Goal: Task Accomplishment & Management: Use online tool/utility

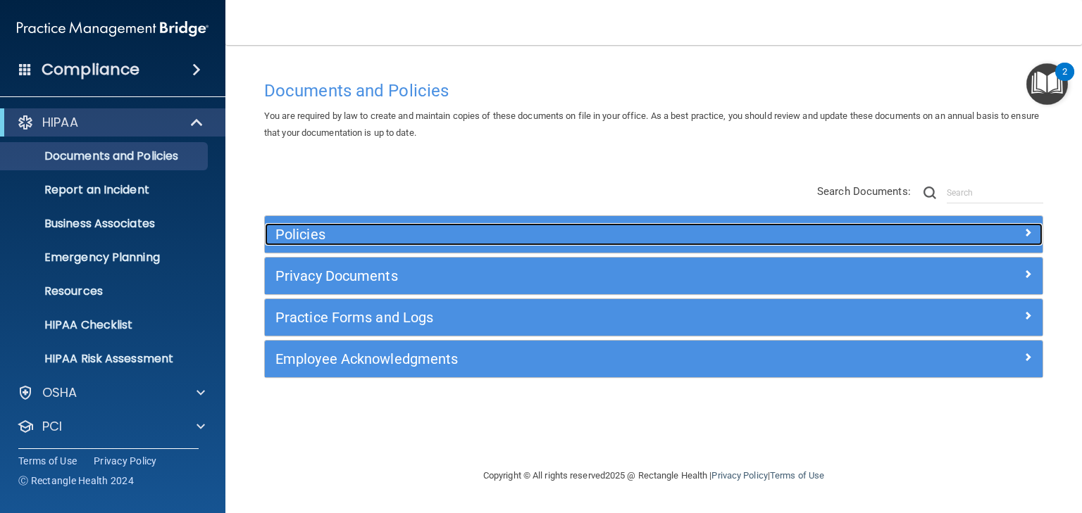
click at [284, 232] on h5 "Policies" at bounding box center [556, 234] width 562 height 15
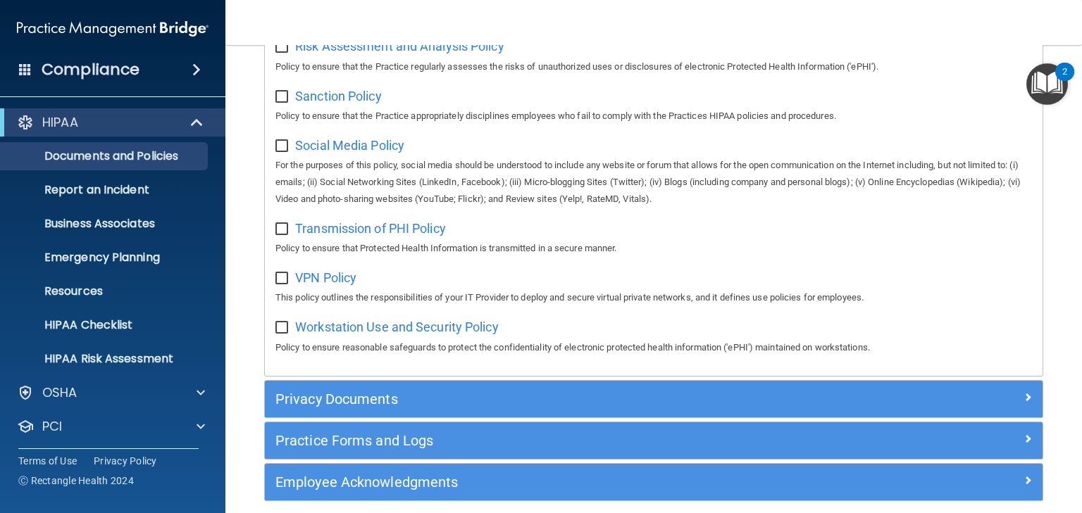
scroll to position [1113, 0]
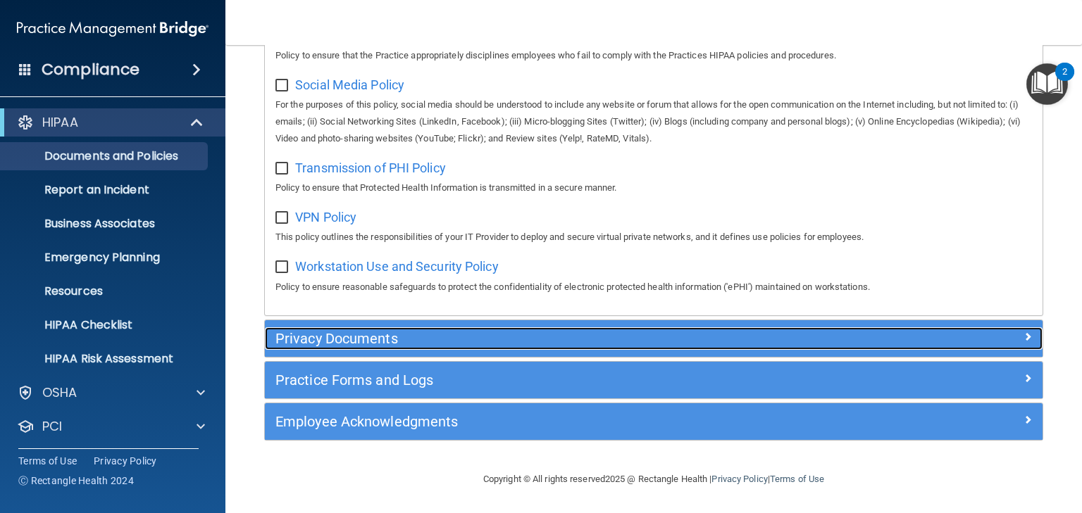
click at [350, 339] on h5 "Privacy Documents" at bounding box center [556, 338] width 562 height 15
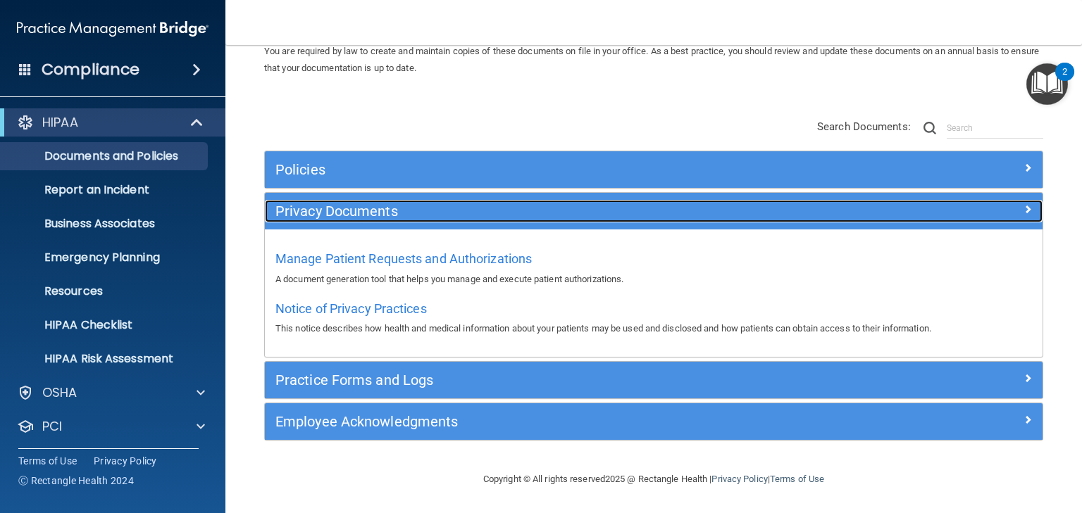
scroll to position [63, 0]
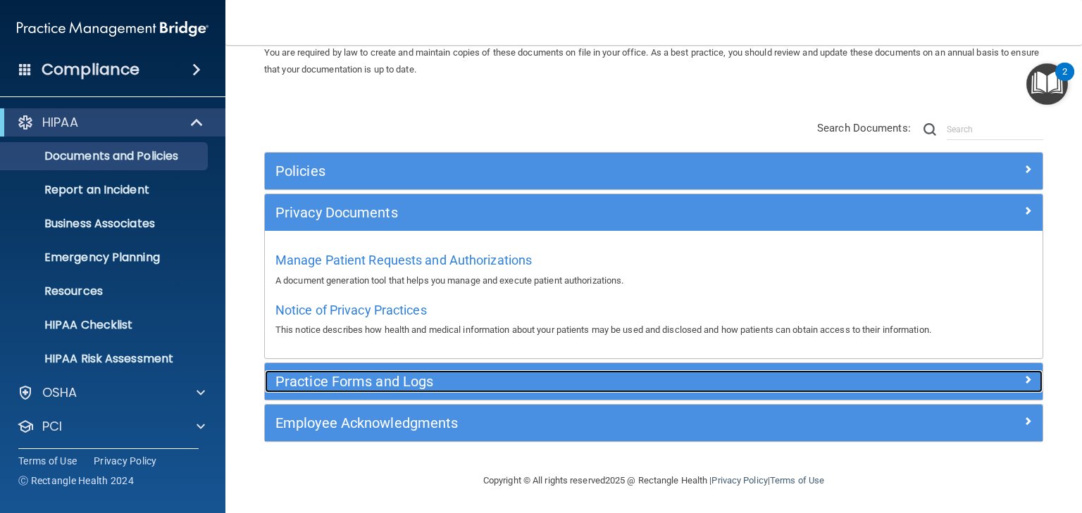
click at [354, 382] on h5 "Practice Forms and Logs" at bounding box center [556, 381] width 562 height 15
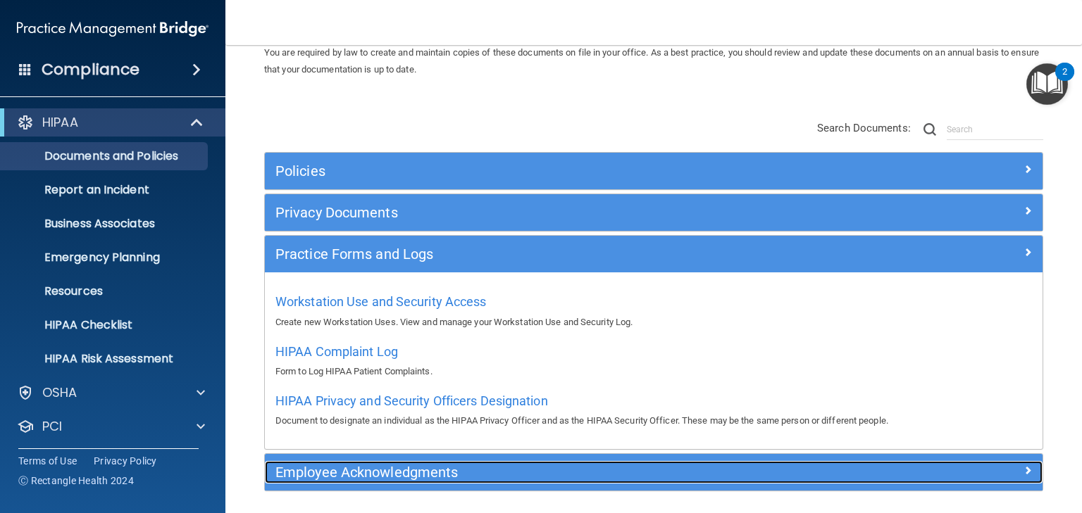
click at [363, 475] on h5 "Employee Acknowledgments" at bounding box center [556, 472] width 562 height 15
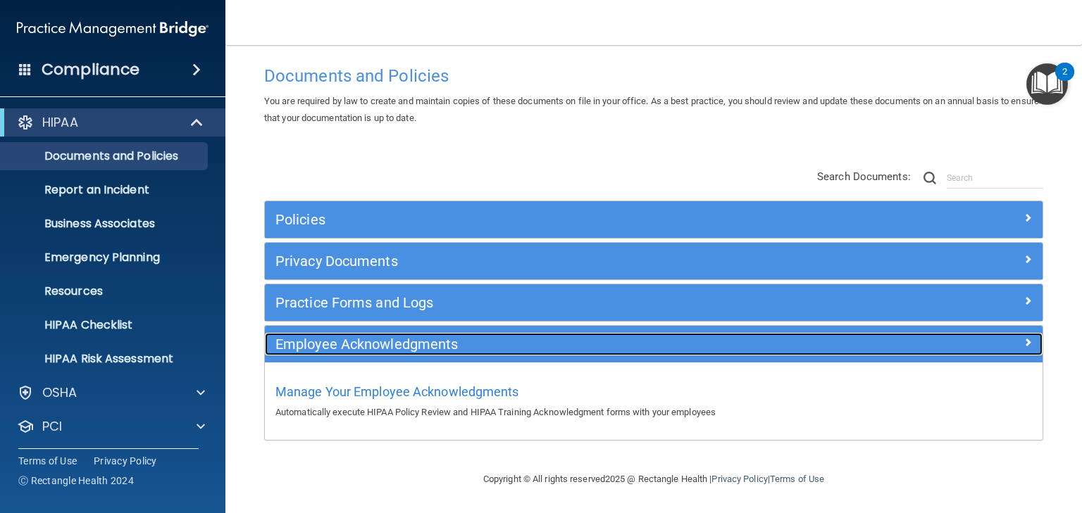
scroll to position [14, 0]
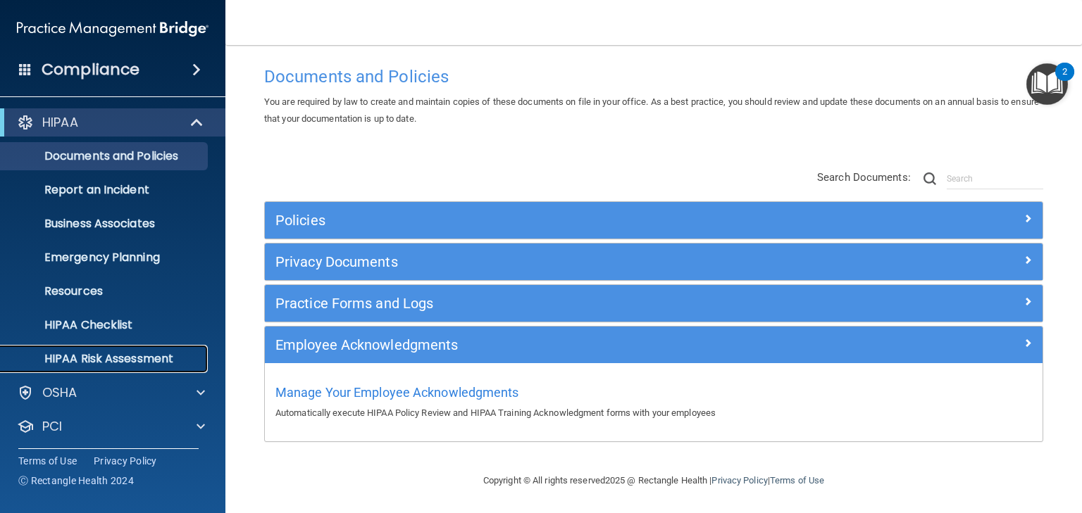
click at [75, 361] on p "HIPAA Risk Assessment" at bounding box center [105, 359] width 192 height 14
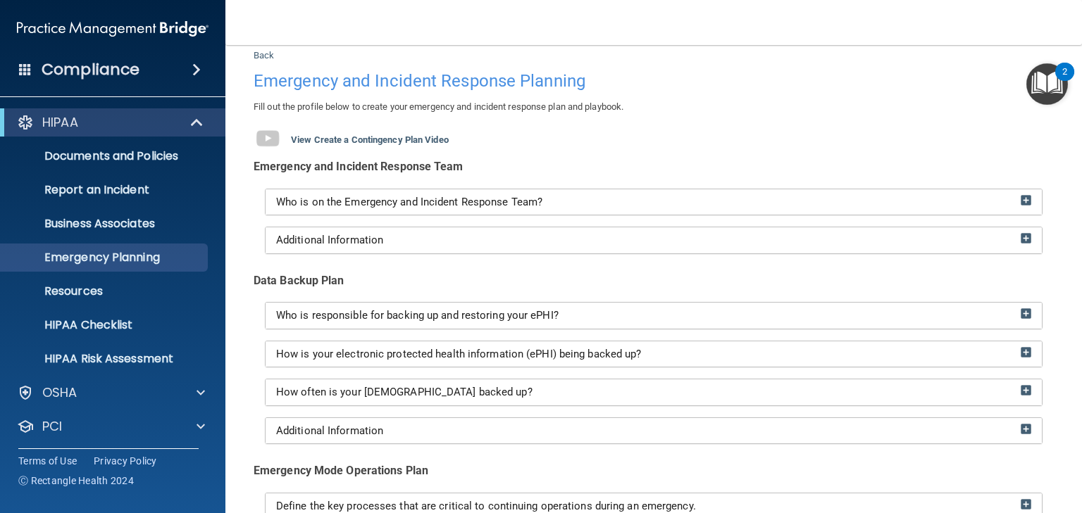
scroll to position [225, 0]
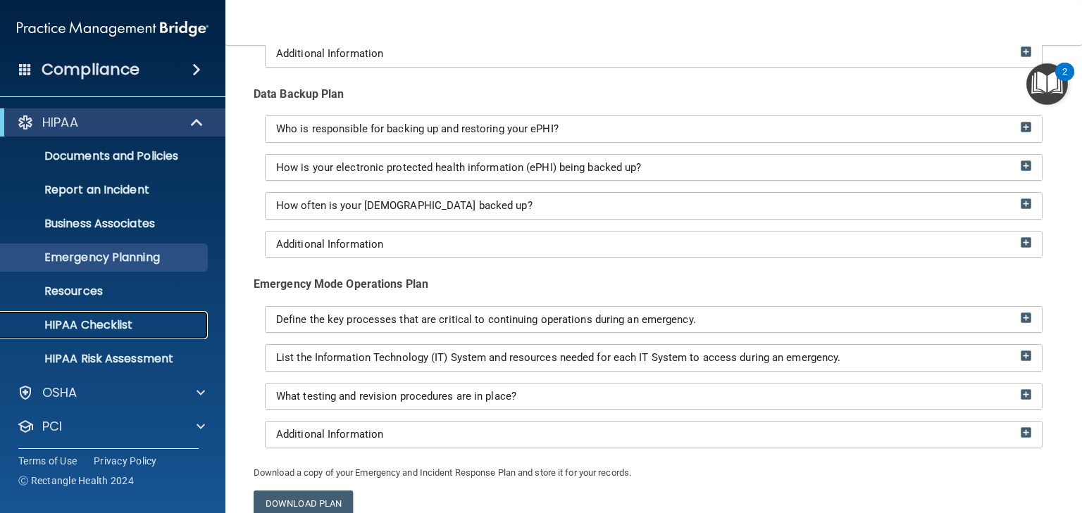
click at [76, 315] on link "HIPAA Checklist" at bounding box center [97, 325] width 222 height 28
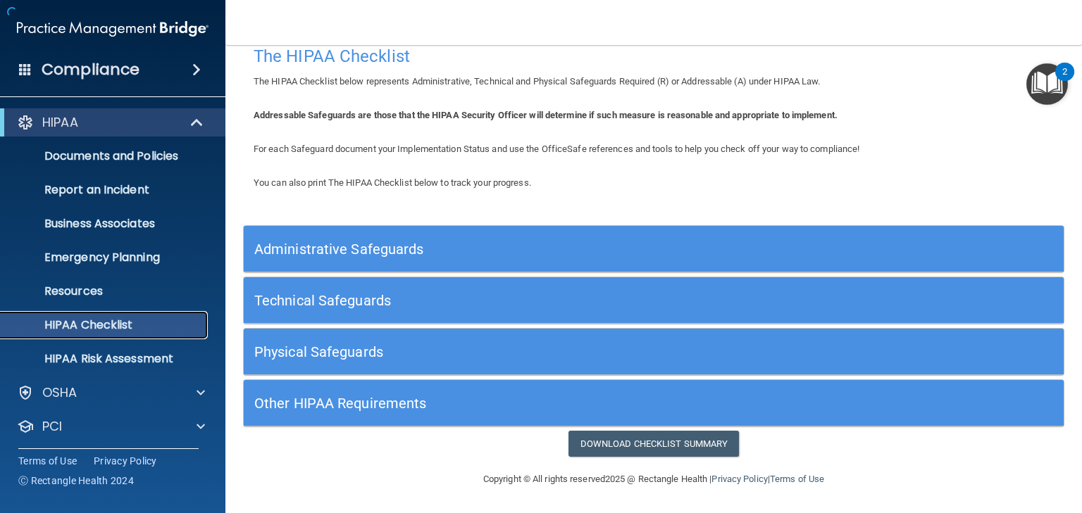
scroll to position [19, 0]
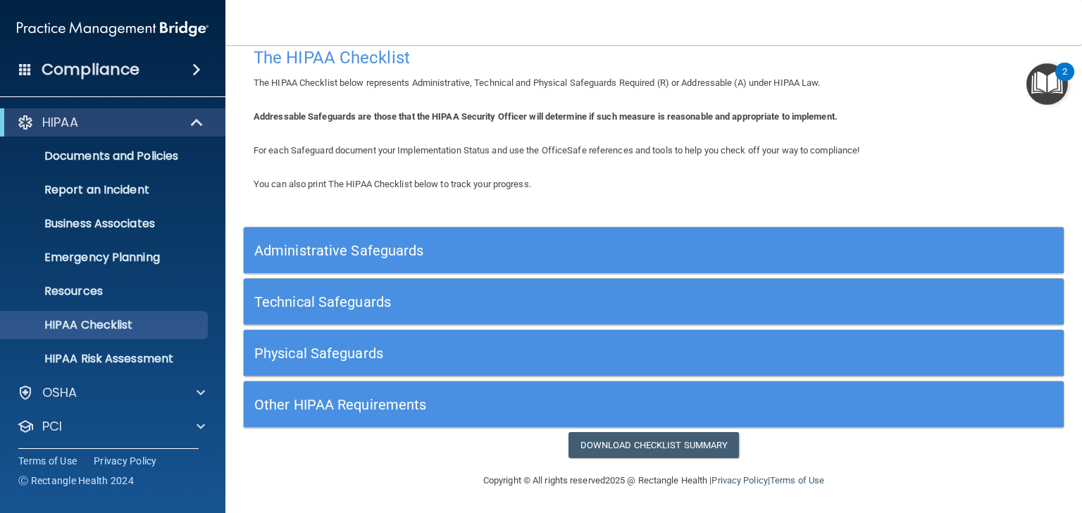
click at [297, 256] on h5 "Administrative Safeguards" at bounding box center [551, 250] width 594 height 15
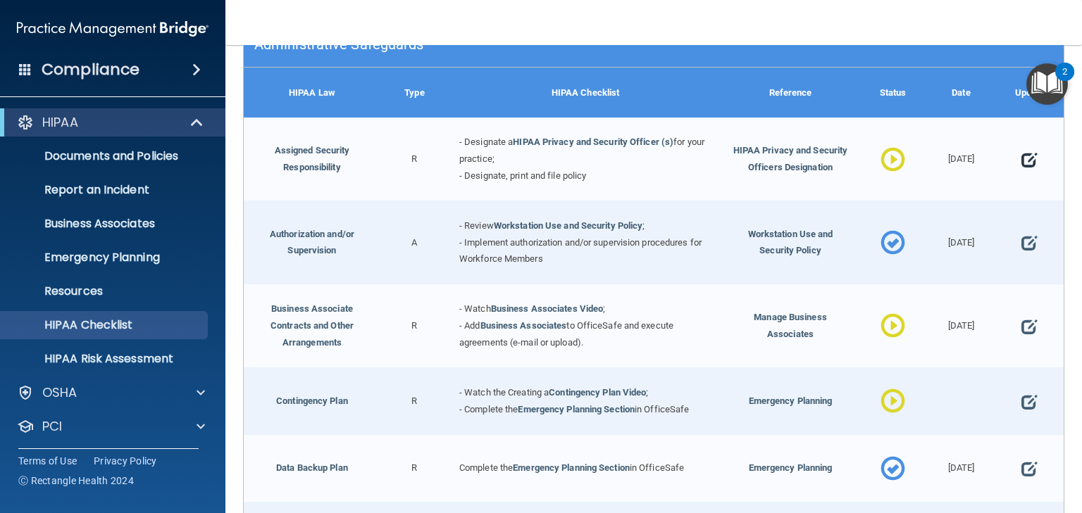
click at [1023, 158] on span at bounding box center [1028, 160] width 15 height 35
select select "in_progress"
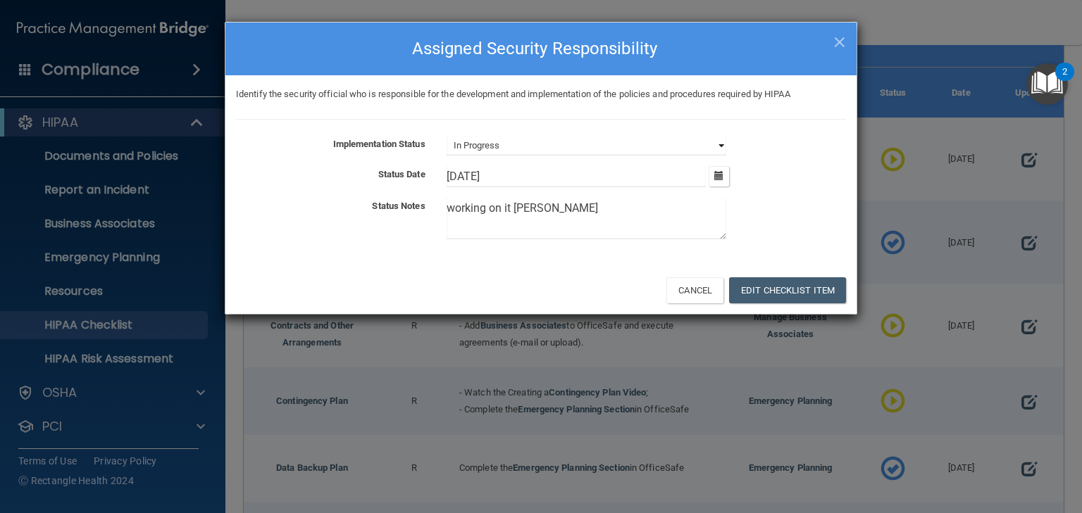
click at [485, 146] on select "Not Started In Progress Completed" at bounding box center [587, 146] width 280 height 20
click at [530, 210] on textarea "working on it tom" at bounding box center [587, 219] width 280 height 42
drag, startPoint x: 545, startPoint y: 213, endPoint x: 363, endPoint y: 211, distance: 182.4
click at [363, 211] on div "Status Notes working on it tom" at bounding box center [540, 221] width 631 height 47
type textarea "/L<m k/l.m ,/"
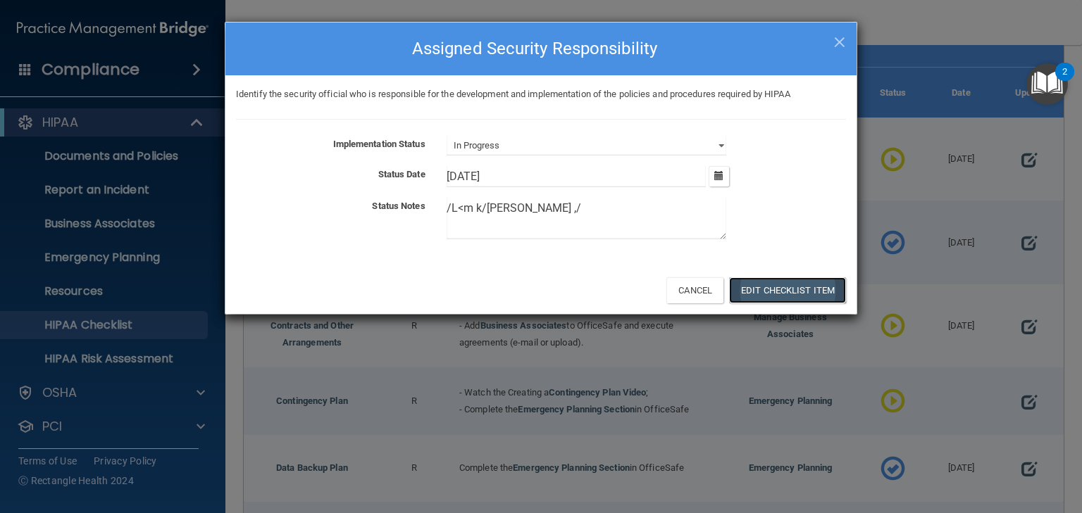
click at [761, 287] on button "Edit Checklist Item" at bounding box center [787, 290] width 117 height 26
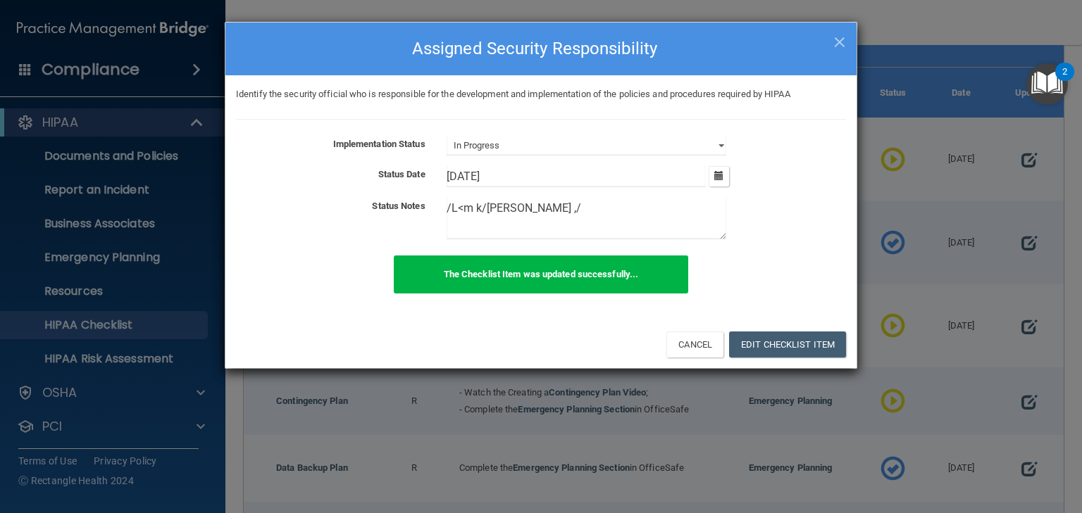
click at [832, 40] on h4 "Assigned Security Responsibility" at bounding box center [541, 48] width 610 height 31
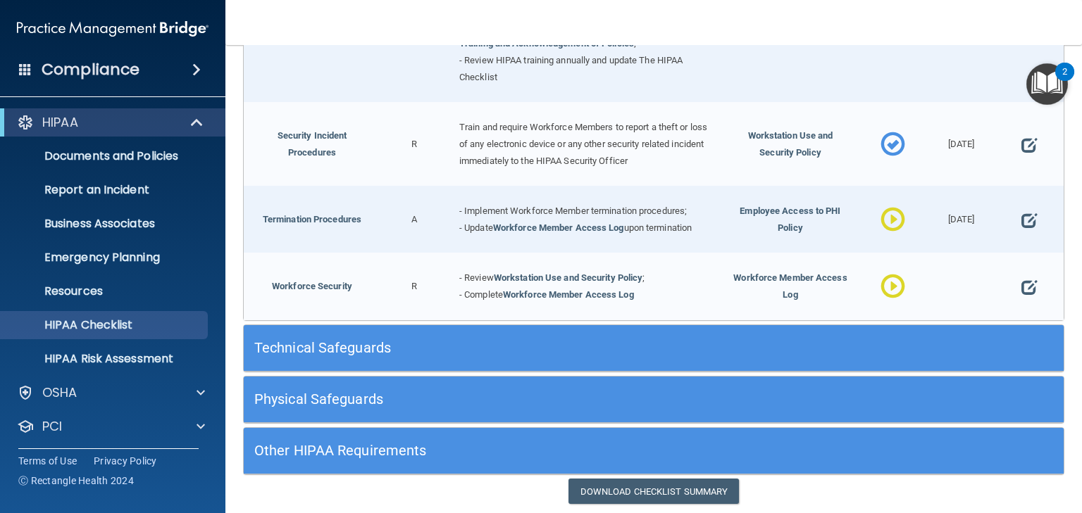
scroll to position [1352, 0]
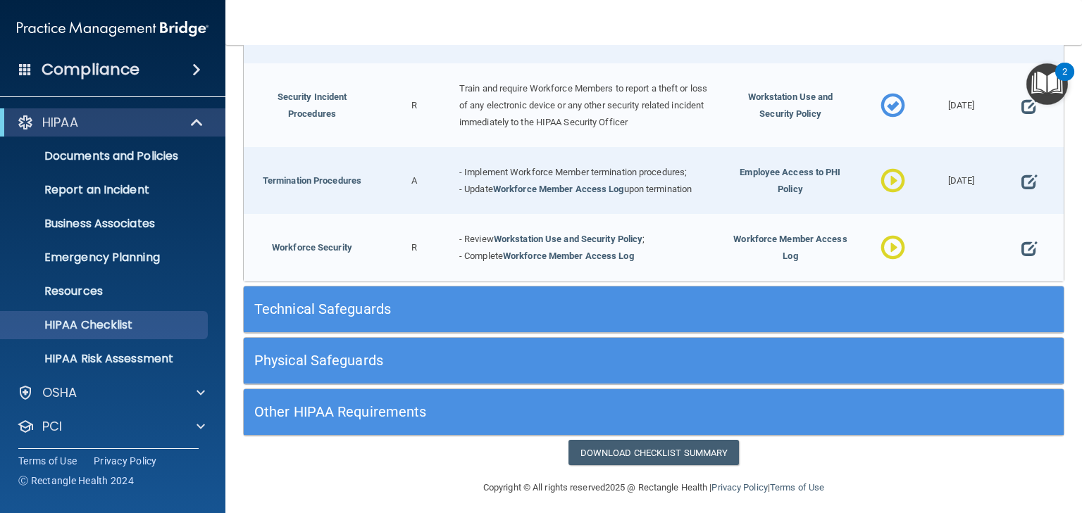
click at [346, 301] on h5 "Technical Safeguards" at bounding box center [551, 308] width 594 height 15
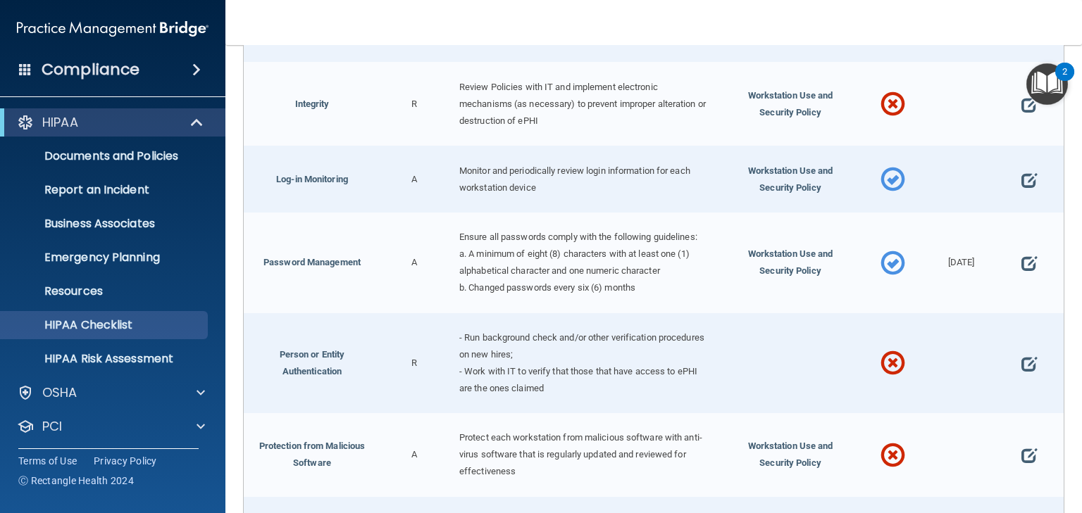
scroll to position [2466, 0]
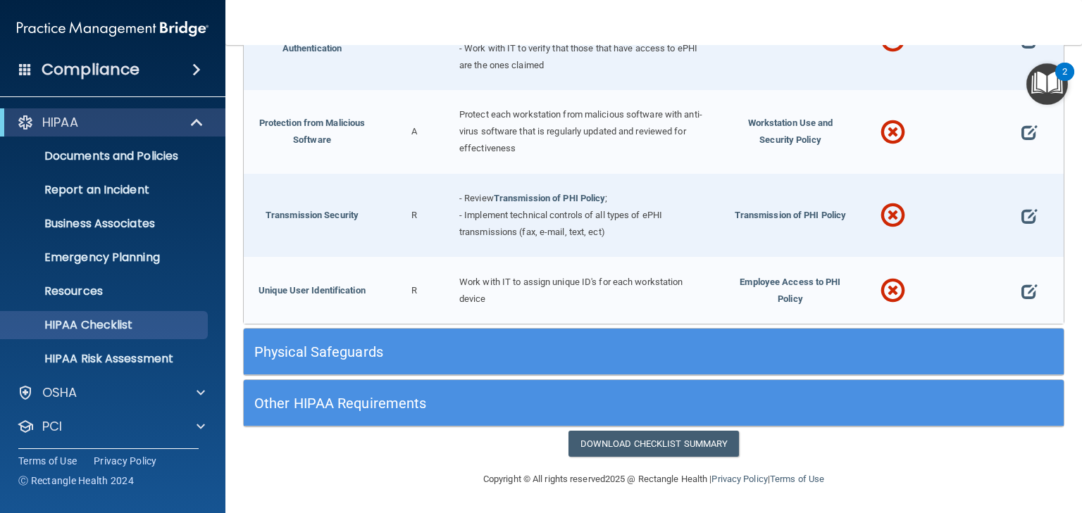
click at [347, 367] on div "Physical Safeguards" at bounding box center [551, 352] width 615 height 32
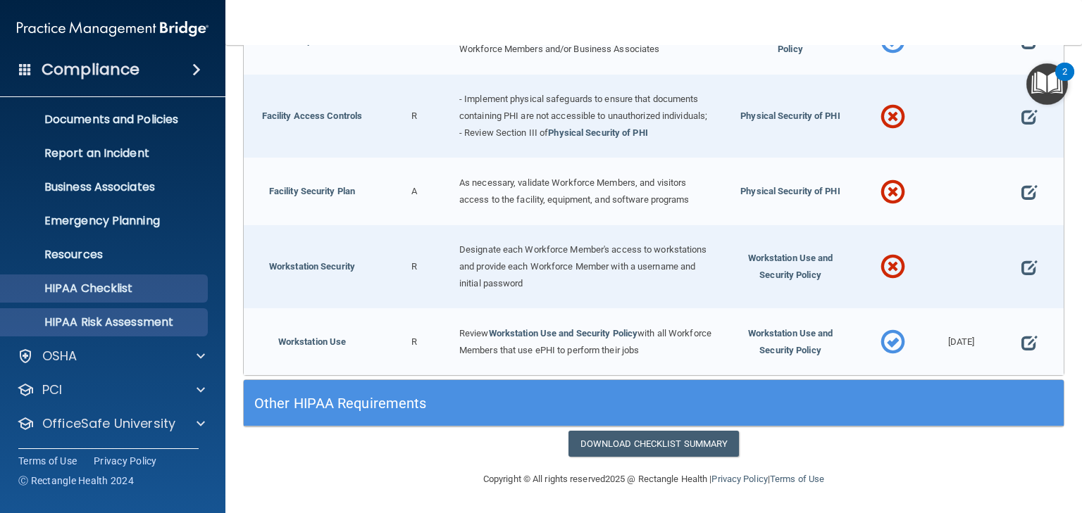
scroll to position [70, 0]
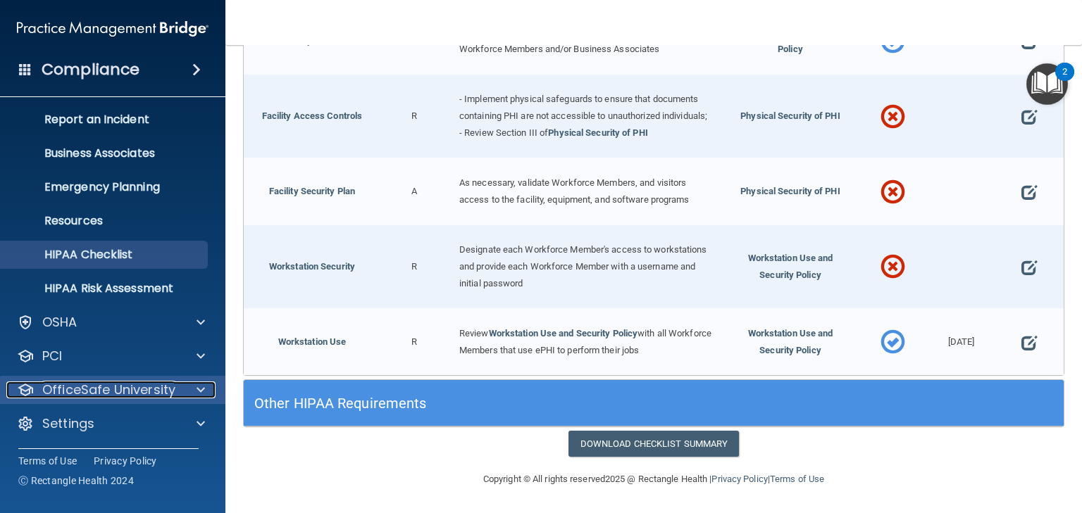
click at [127, 393] on p "OfficeSafe University" at bounding box center [108, 390] width 133 height 17
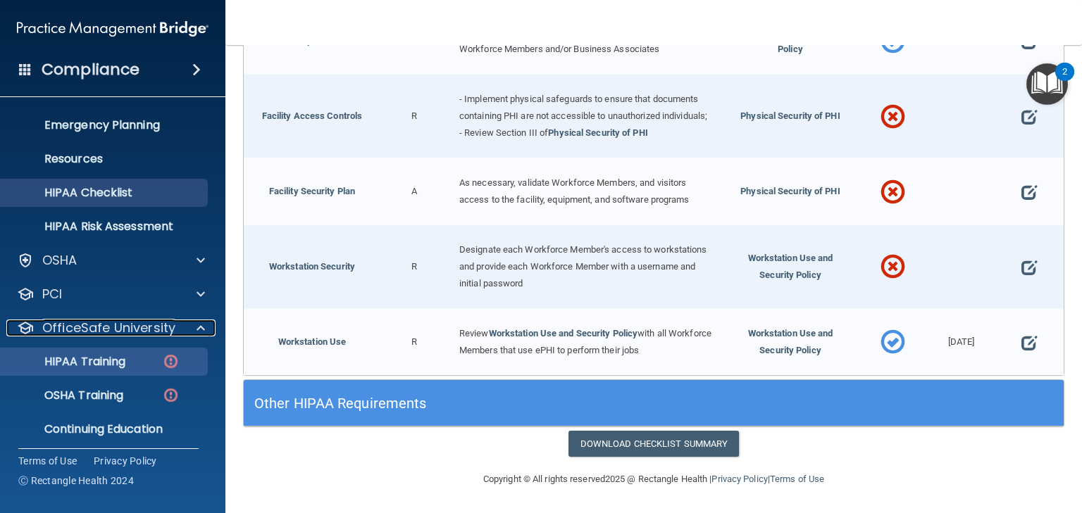
scroll to position [172, 0]
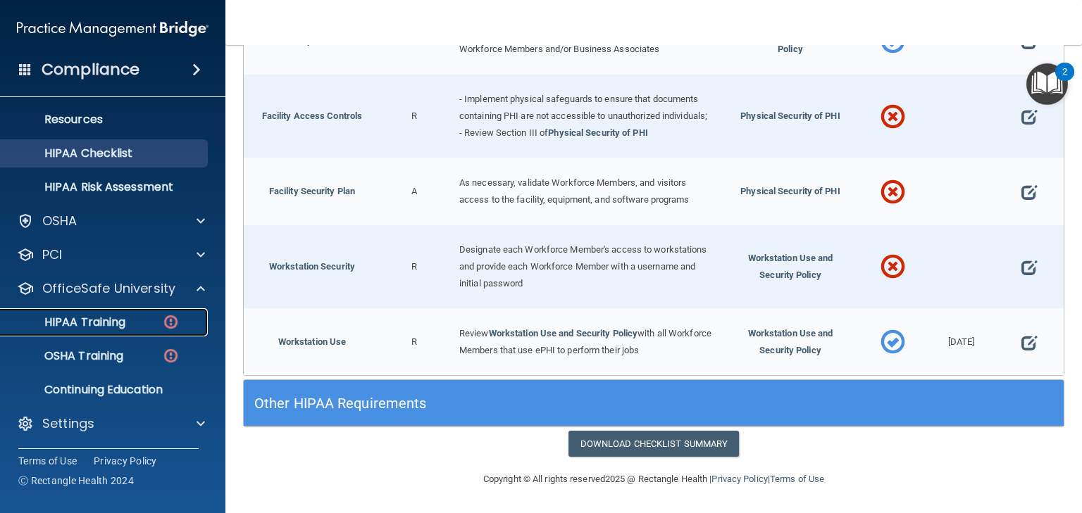
click at [87, 322] on p "HIPAA Training" at bounding box center [67, 323] width 116 height 14
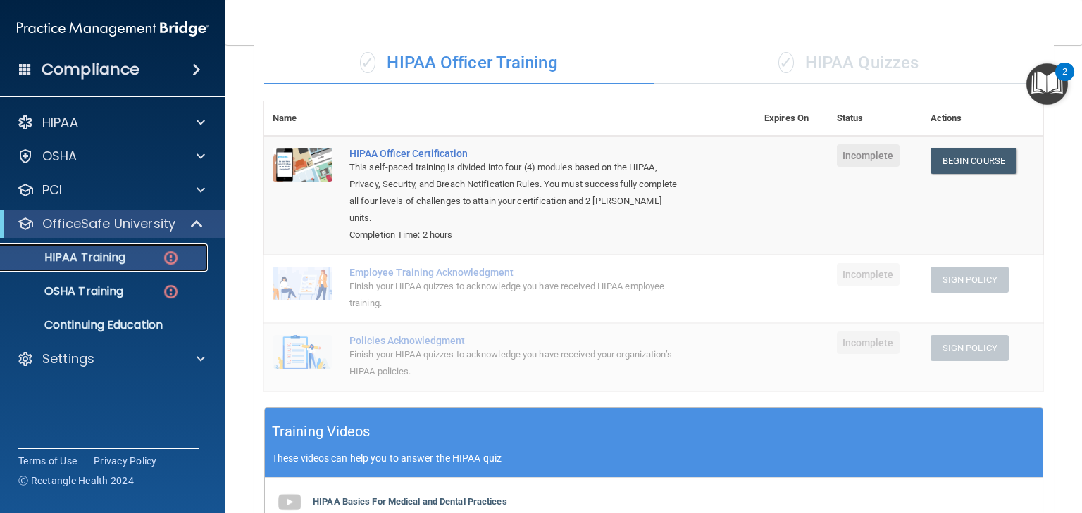
scroll to position [49, 0]
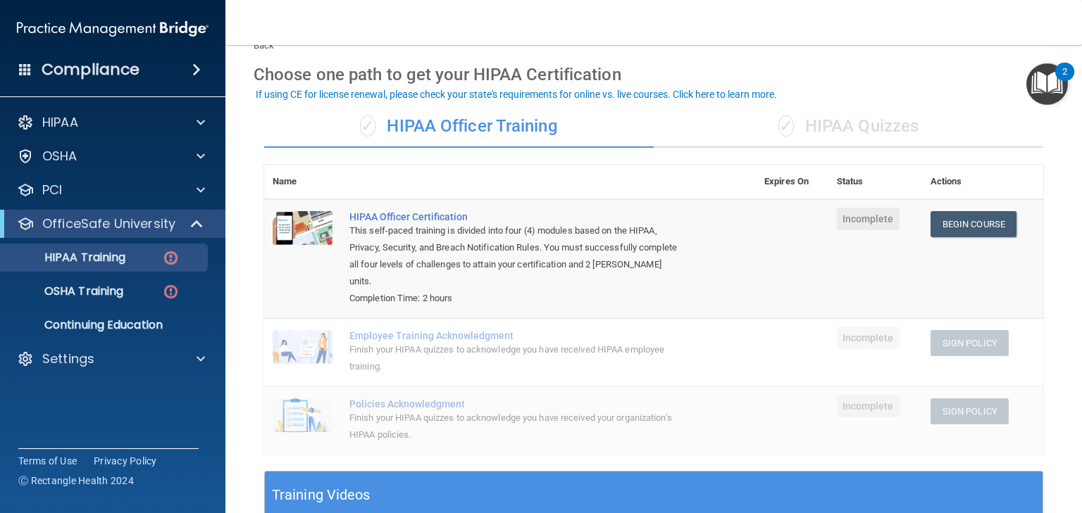
click at [839, 125] on div "✓ HIPAA Quizzes" at bounding box center [848, 127] width 389 height 42
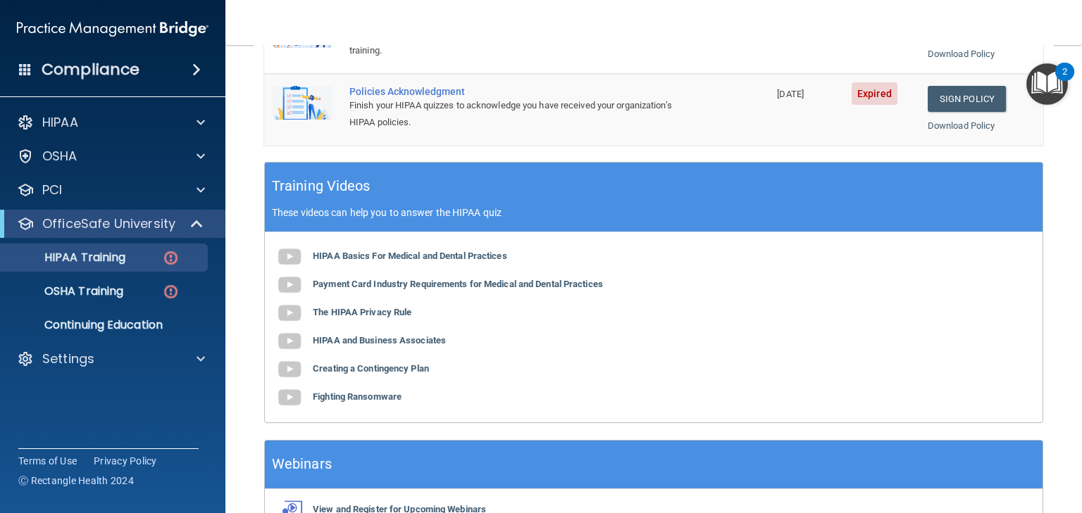
scroll to position [544, 0]
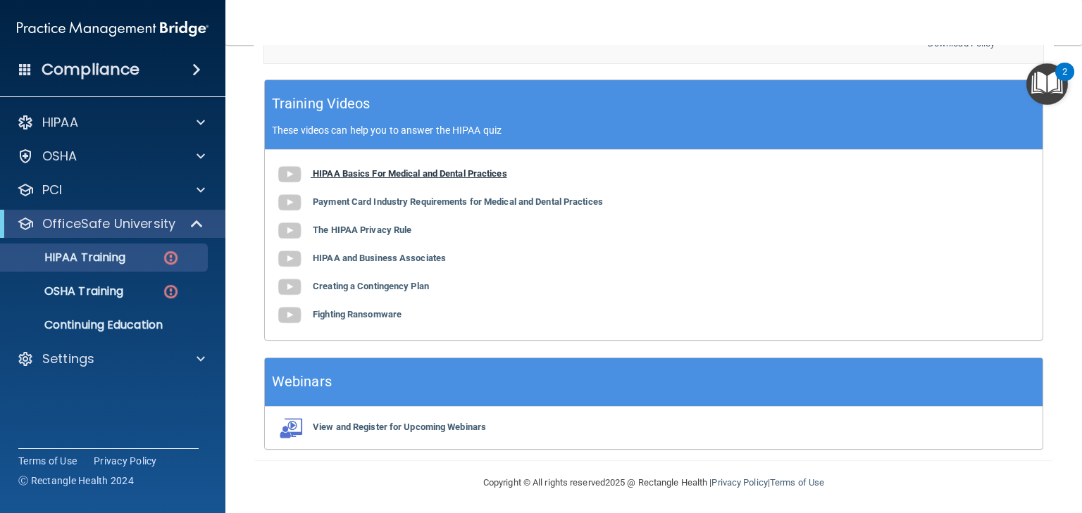
click at [372, 172] on b "HIPAA Basics For Medical and Dental Practices" at bounding box center [410, 173] width 194 height 11
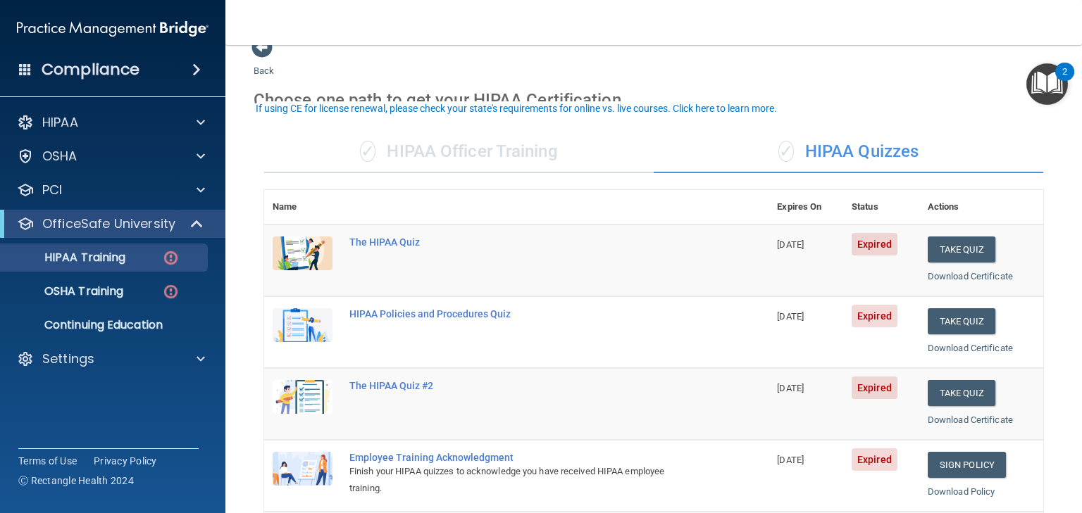
scroll to position [0, 0]
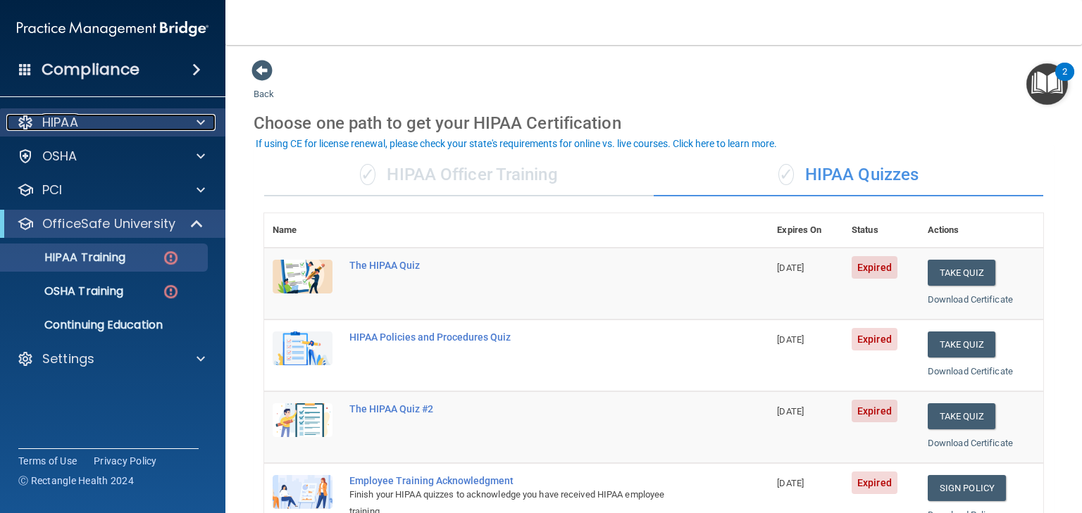
click at [65, 116] on p "HIPAA" at bounding box center [60, 122] width 36 height 17
